Goal: Transaction & Acquisition: Purchase product/service

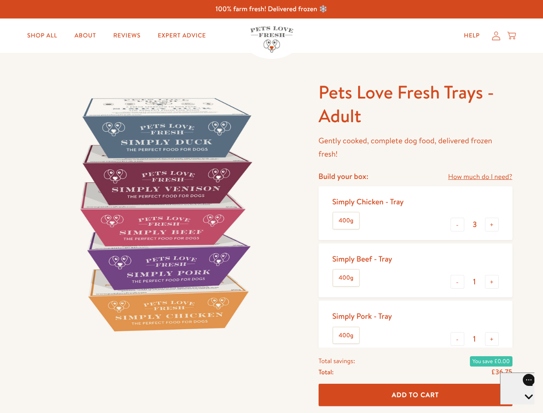
click at [271, 206] on img at bounding box center [164, 213] width 267 height 267
click at [480, 177] on link "How much do I need?" at bounding box center [480, 177] width 64 height 12
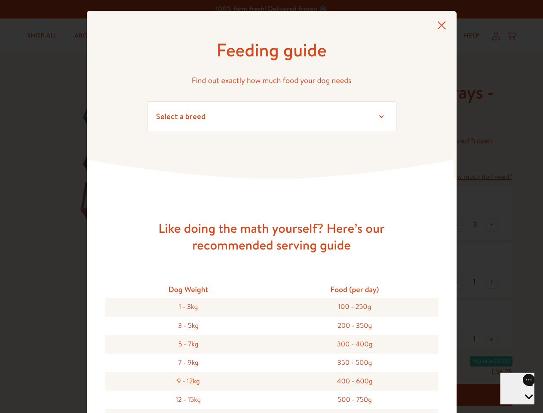
click at [457, 224] on div "Feeding guide Find out exactly how much food your dog needs Select a breed Affe…" at bounding box center [271, 206] width 543 height 413
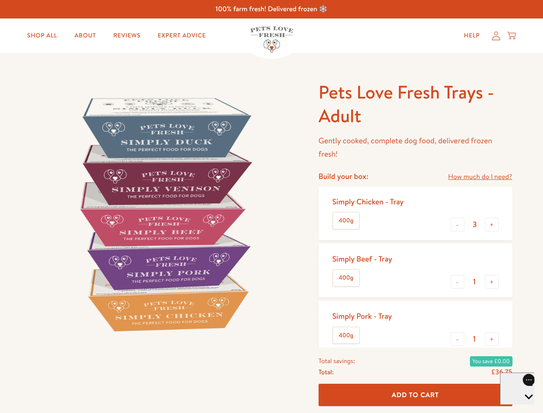
click at [492, 224] on button "+" at bounding box center [492, 225] width 14 height 14
type input "4"
click at [457, 282] on button "-" at bounding box center [457, 282] width 14 height 14
click at [492, 282] on button "+" at bounding box center [492, 282] width 14 height 14
type input "1"
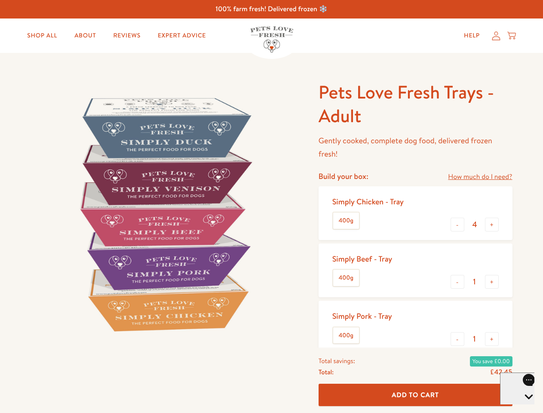
click at [457, 339] on button "-" at bounding box center [457, 339] width 14 height 14
click at [492, 339] on button "+" at bounding box center [492, 339] width 14 height 14
type input "1"
click at [415, 395] on span "Add To Cart" at bounding box center [415, 394] width 47 height 9
click at [524, 407] on icon "Open gorgias live chat" at bounding box center [528, 411] width 8 height 8
